Goal: Use online tool/utility: Use online tool/utility

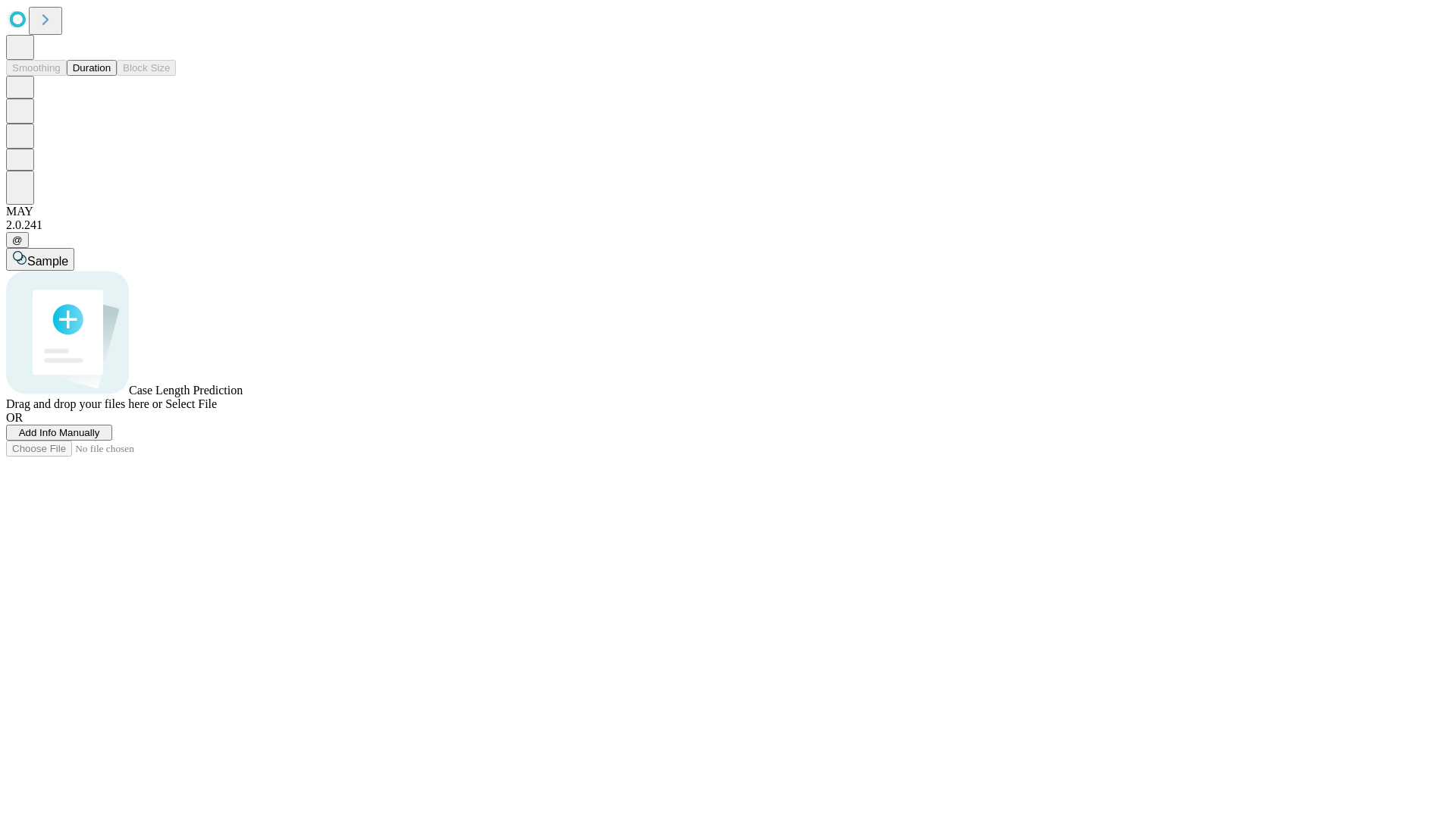
click at [111, 75] on button "Duration" at bounding box center [92, 68] width 50 height 16
click at [217, 410] on span "Select File" at bounding box center [190, 403] width 51 height 13
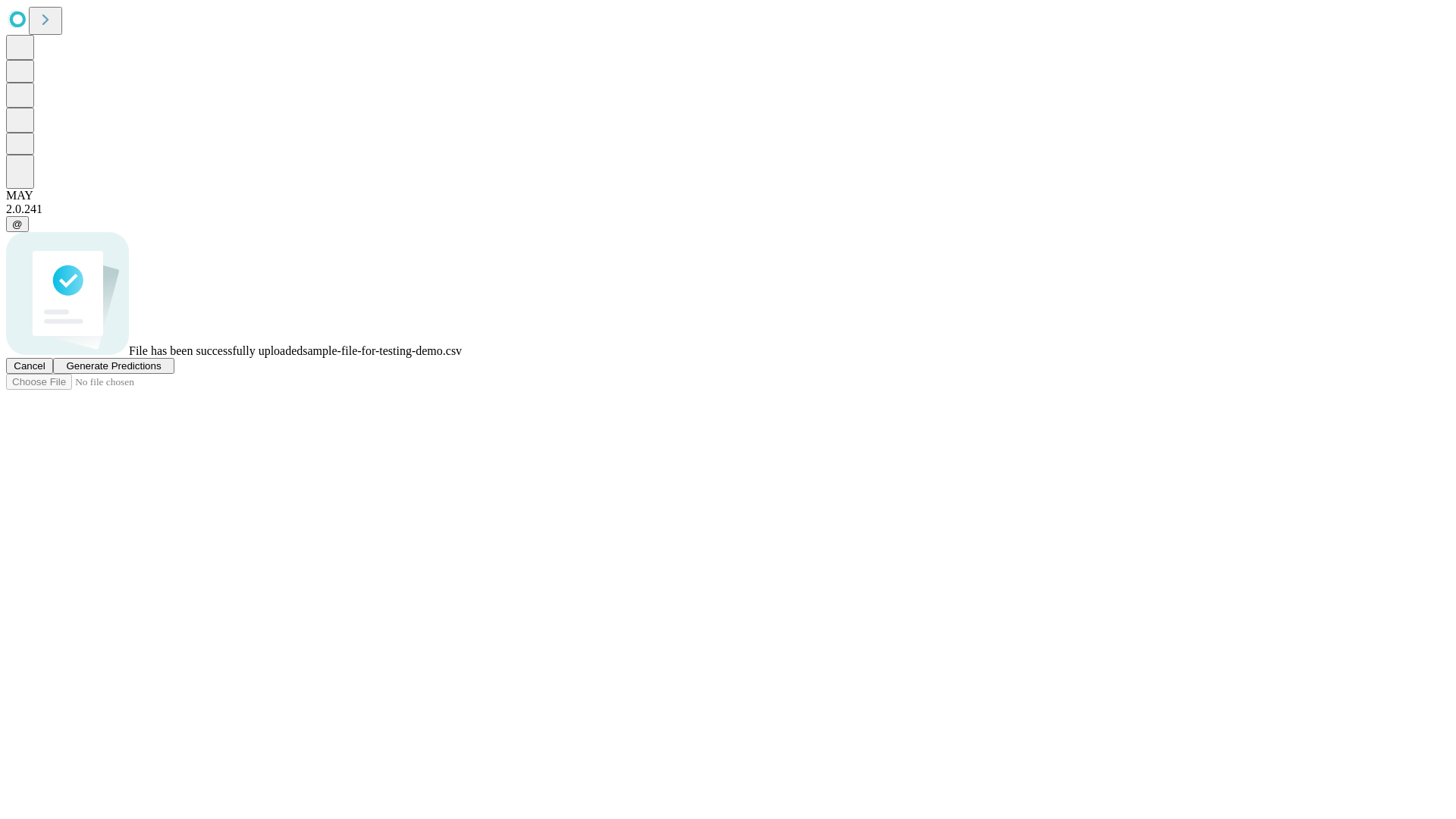
click at [161, 371] on span "Generate Predictions" at bounding box center [113, 365] width 95 height 11
